Goal: Task Accomplishment & Management: Complete application form

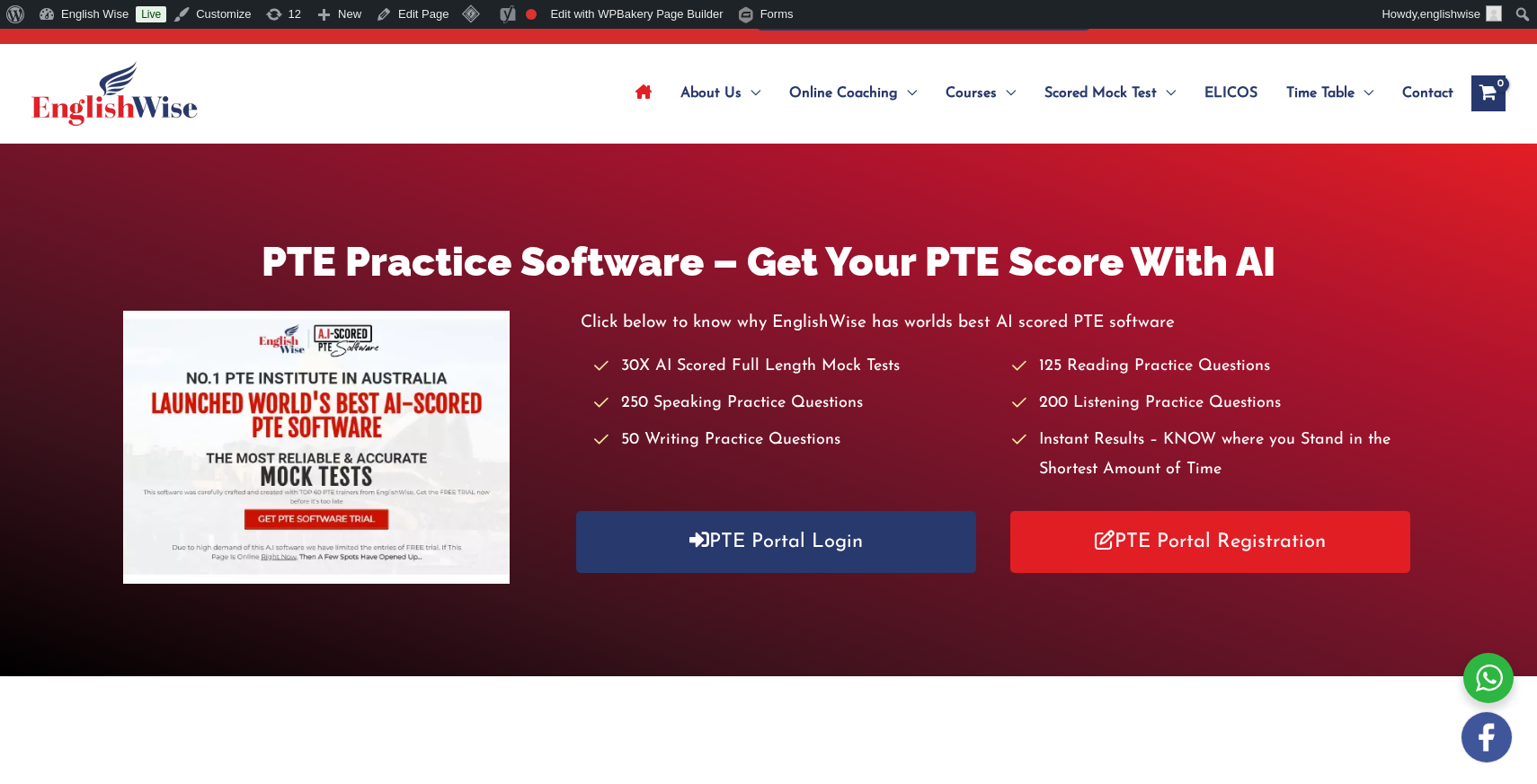
scroll to position [70, 0]
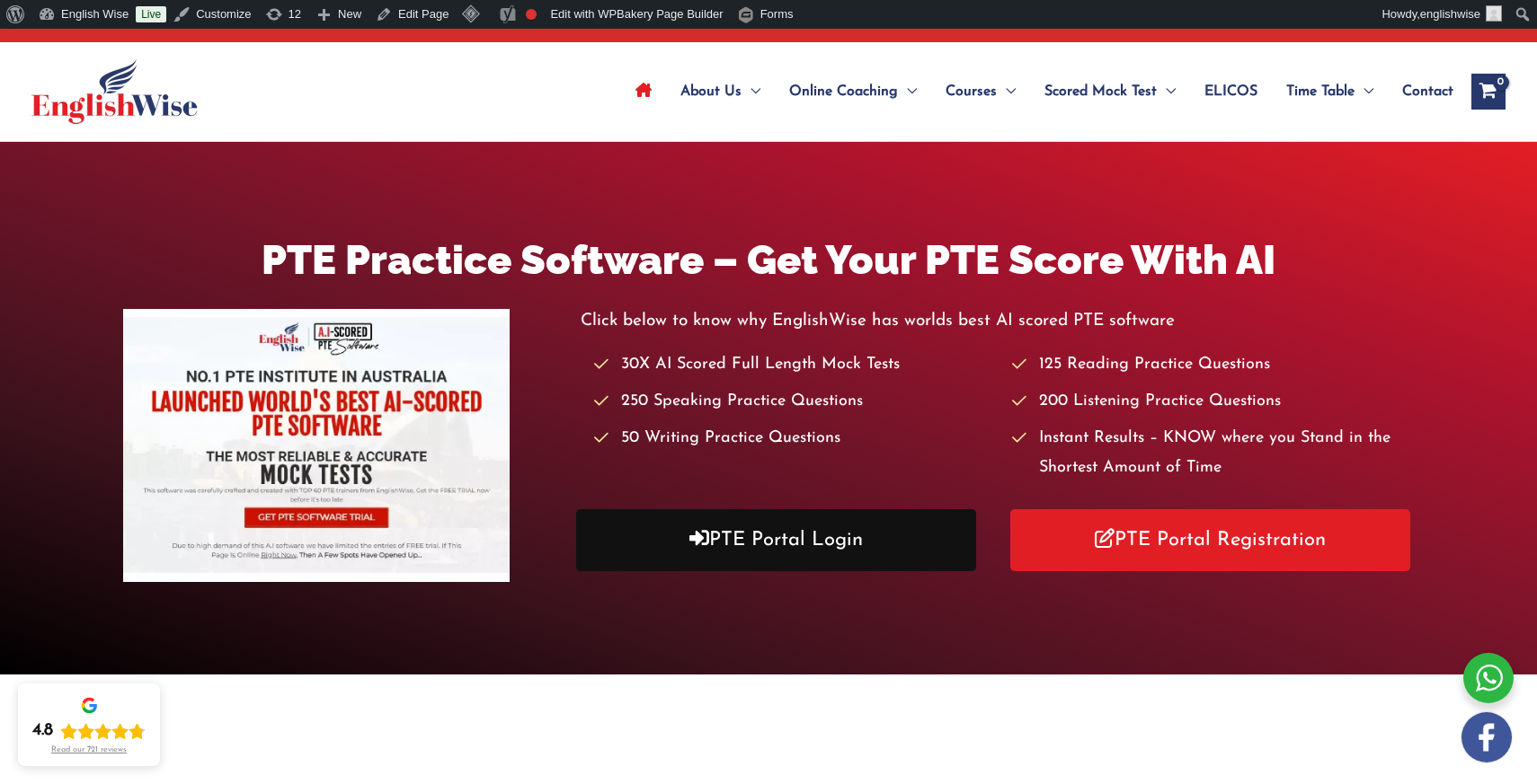
click at [766, 550] on link "PTE Portal Login" at bounding box center [777, 540] width 400 height 62
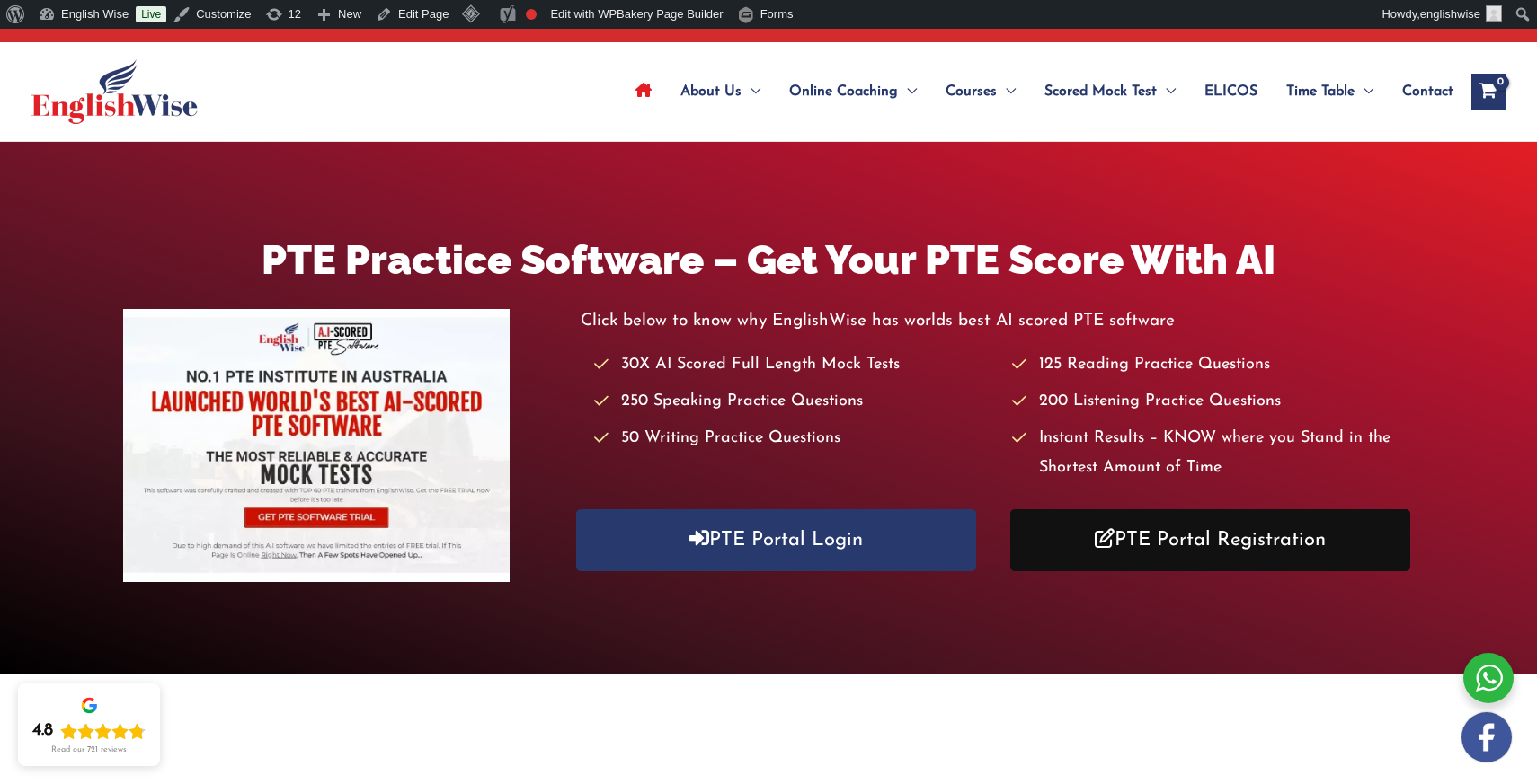
click at [1114, 527] on link "PTE Portal Registration" at bounding box center [1210, 540] width 400 height 62
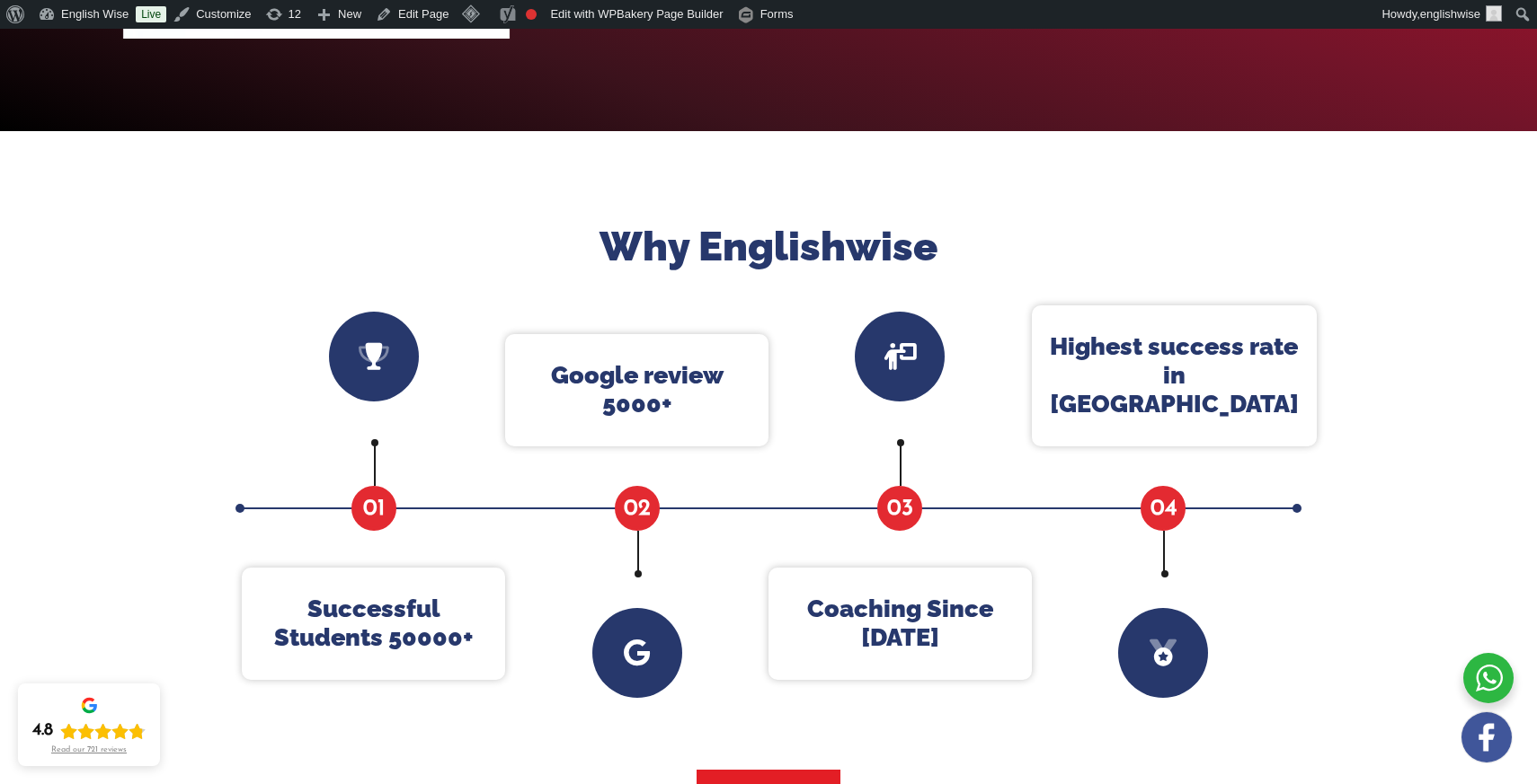
scroll to position [0, 0]
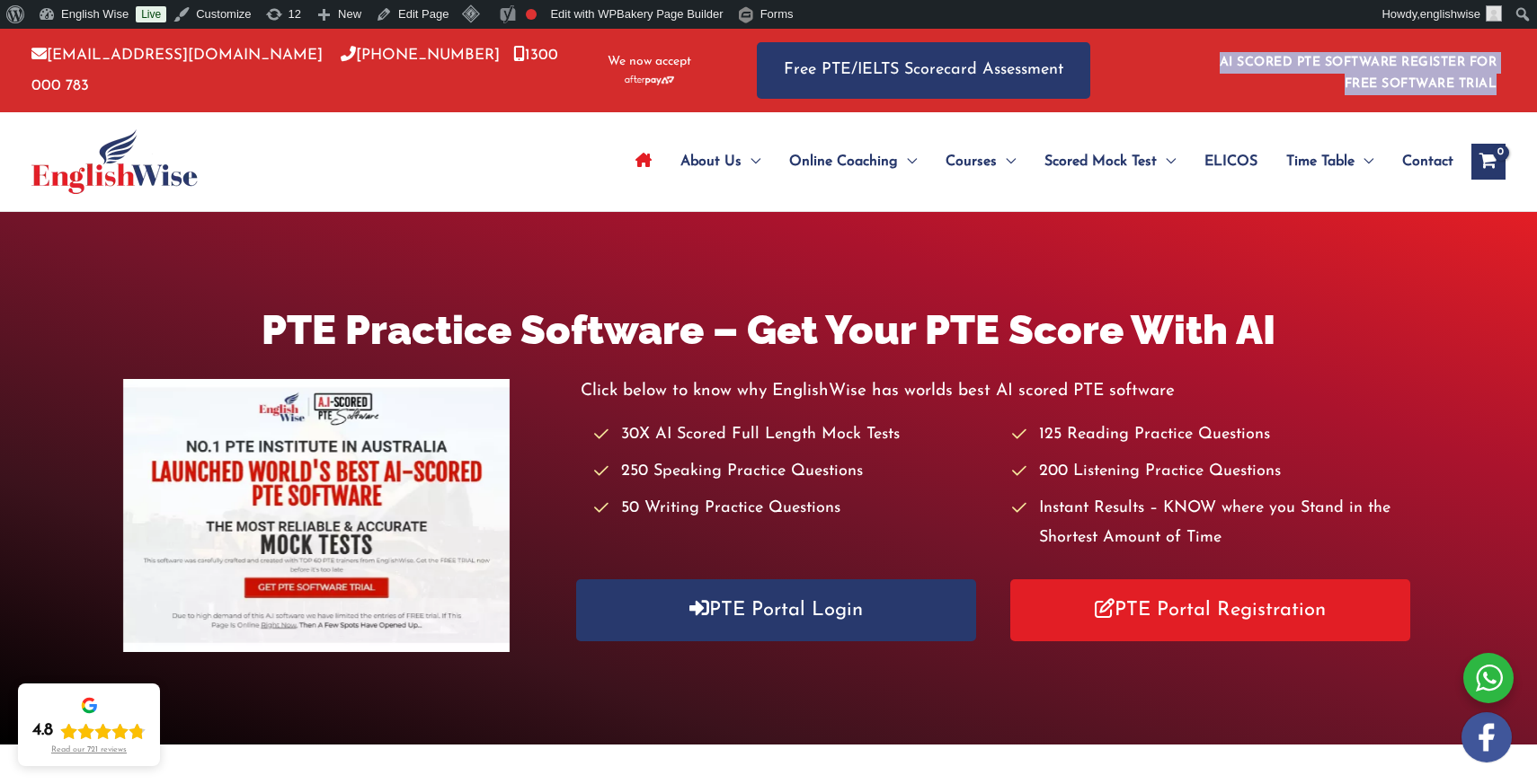
drag, startPoint x: 1214, startPoint y: 63, endPoint x: 1498, endPoint y: 85, distance: 284.9
click at [1498, 85] on ul "AI SCORED PTE SOFTWARE REGISTER FOR FREE SOFTWARE TRIAL" at bounding box center [1357, 70] width 297 height 58
copy link "AI SCORED PTE SOFTWARE REGISTER FOR FREE SOFTWARE TRIAL"
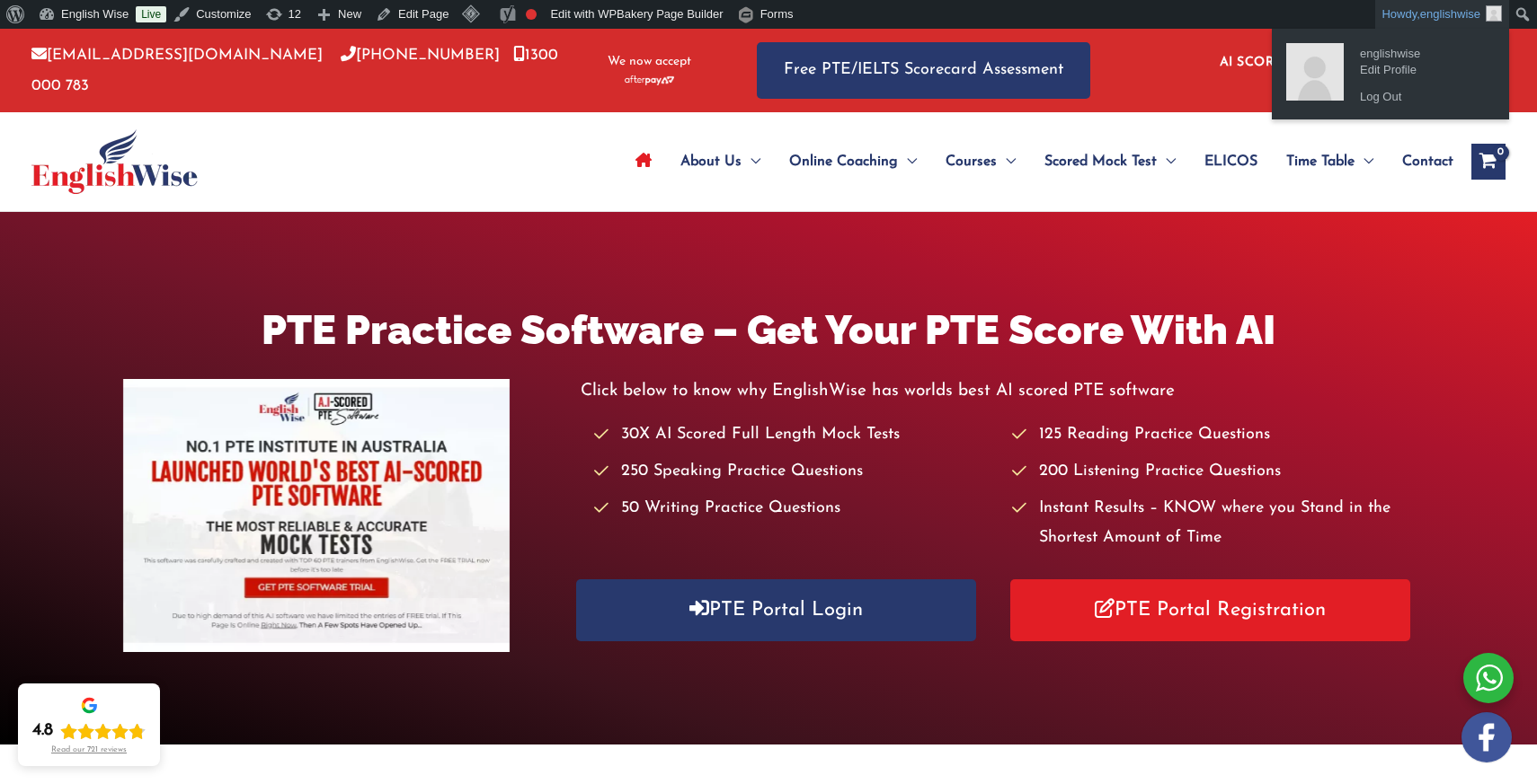
click at [1187, 77] on div at bounding box center [1164, 70] width 92 height 83
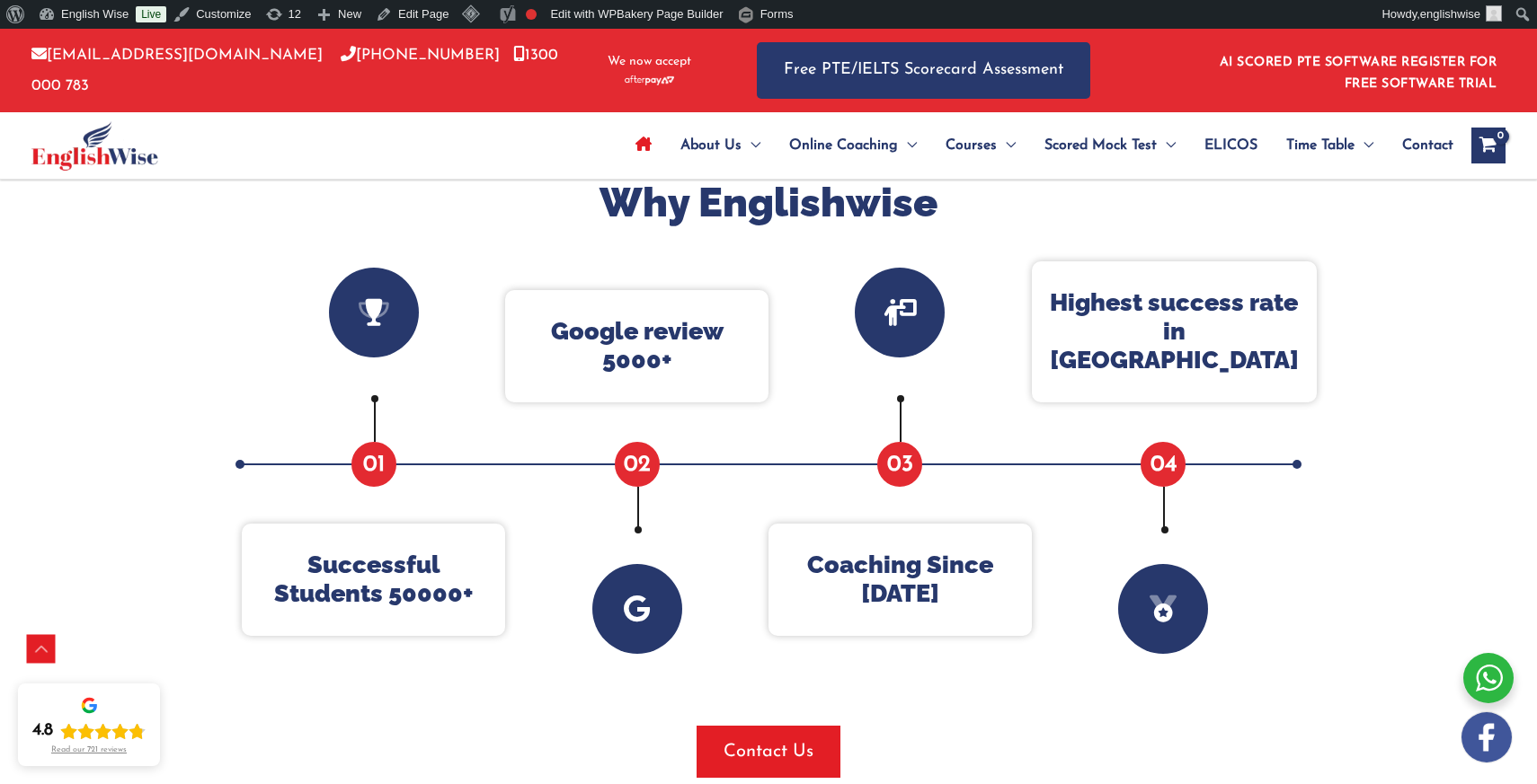
scroll to position [660, 0]
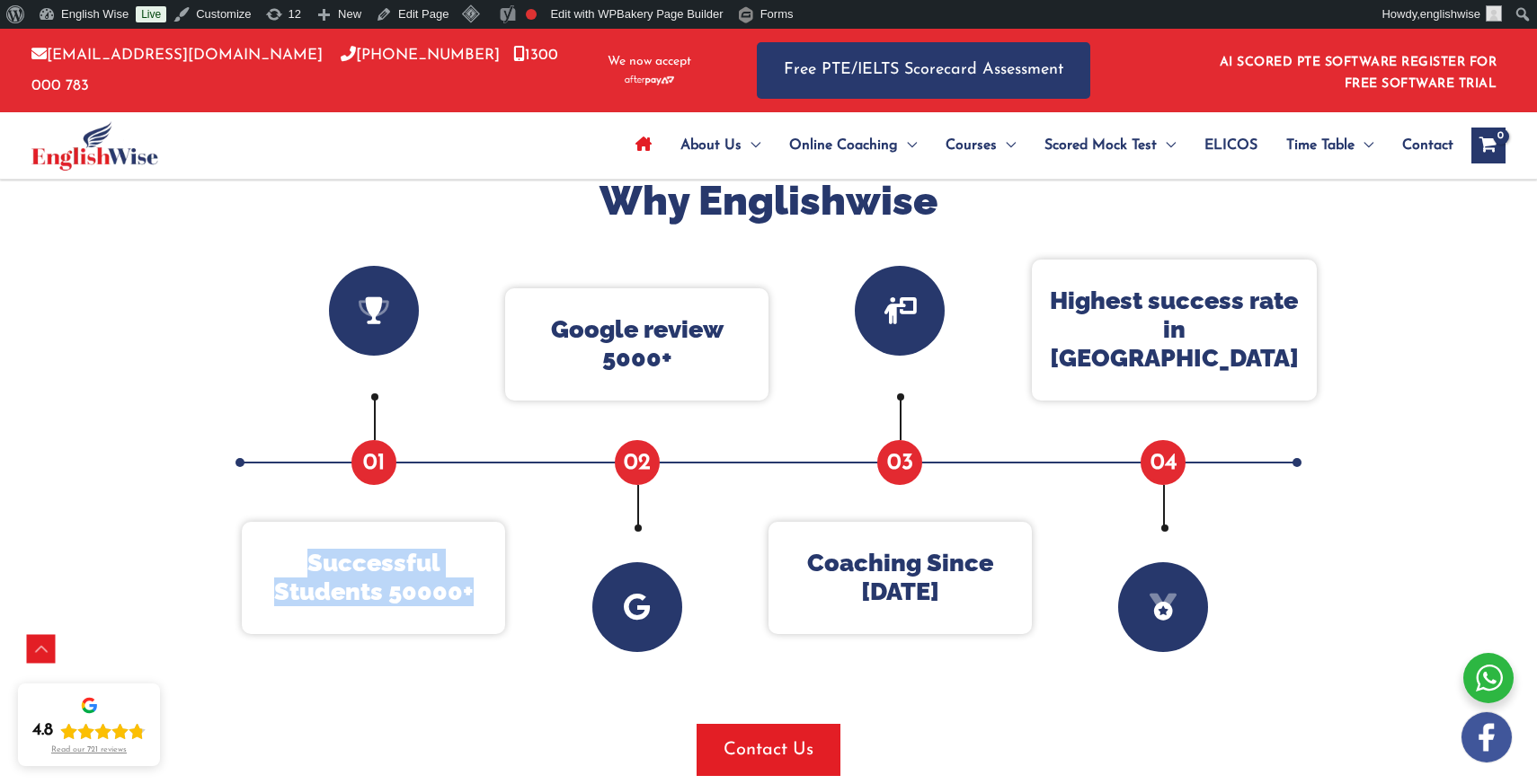
drag, startPoint x: 474, startPoint y: 593, endPoint x: 305, endPoint y: 564, distance: 171.5
click at [305, 564] on p "Successful Students 50000+" at bounding box center [373, 577] width 227 height 58
copy p "Successful Students 50000+"
